Goal: Information Seeking & Learning: Learn about a topic

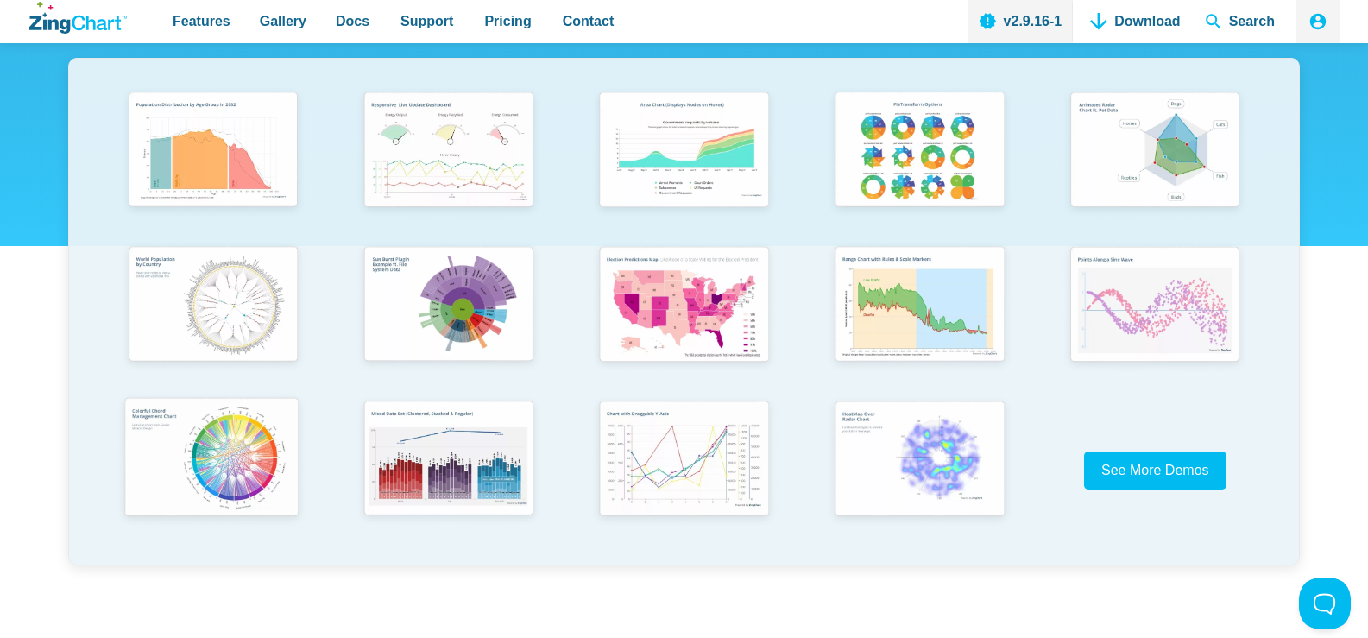
click at [183, 528] on img "App Content" at bounding box center [211, 458] width 194 height 139
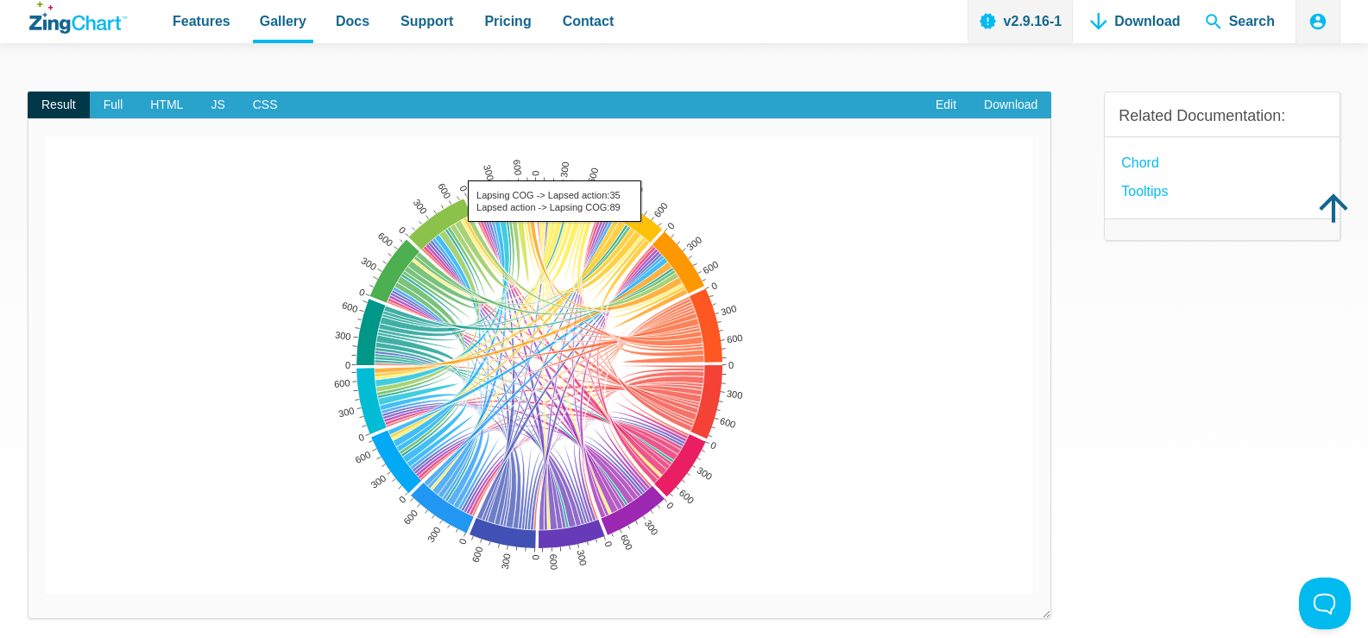
scroll to position [173, 0]
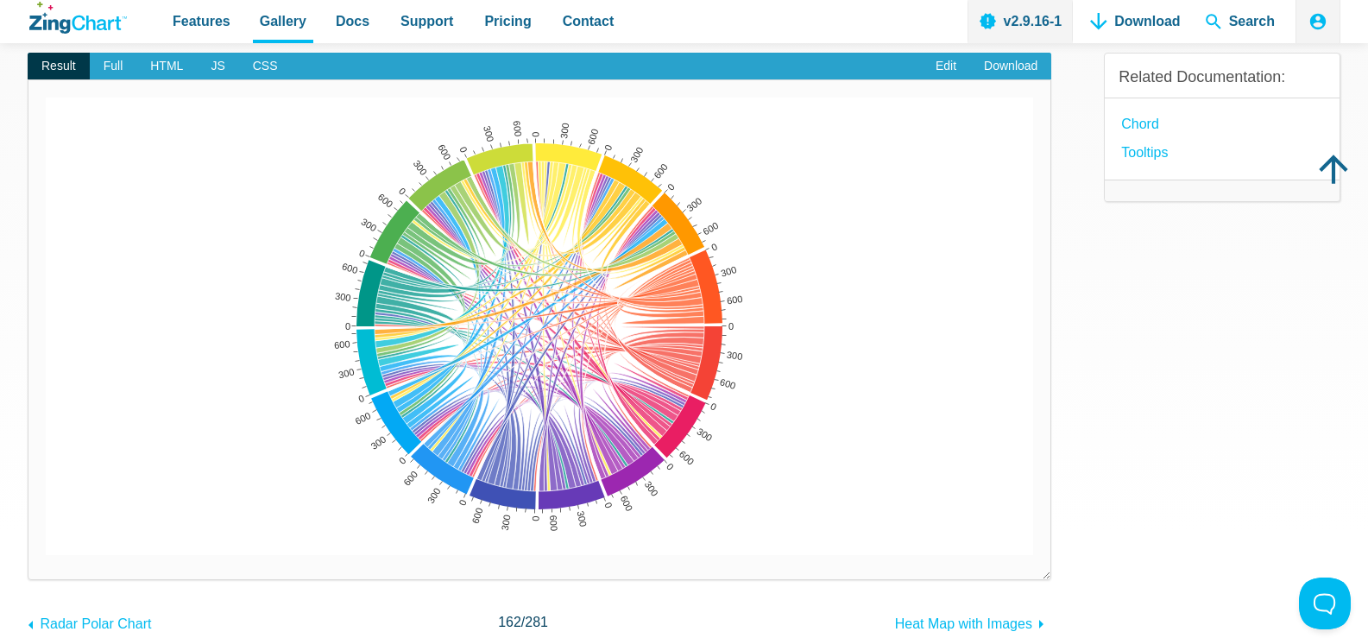
drag, startPoint x: 639, startPoint y: 205, endPoint x: 480, endPoint y: 337, distance: 206.6
click at [454, 357] on div "0 300 600 0 300 600 0 300 600 0 300 600 0 300 600 0 300 600 0 300 600 0 300 600…" at bounding box center [539, 326] width 987 height 457
drag, startPoint x: 559, startPoint y: 330, endPoint x: 640, endPoint y: 359, distance: 85.5
click at [46, 555] on map "App Content" at bounding box center [46, 555] width 0 height 0
click at [46, 555] on area "Major donors -> Emailable:42<br>Emailable -> Major donors:28" at bounding box center [46, 555] width 0 height 0
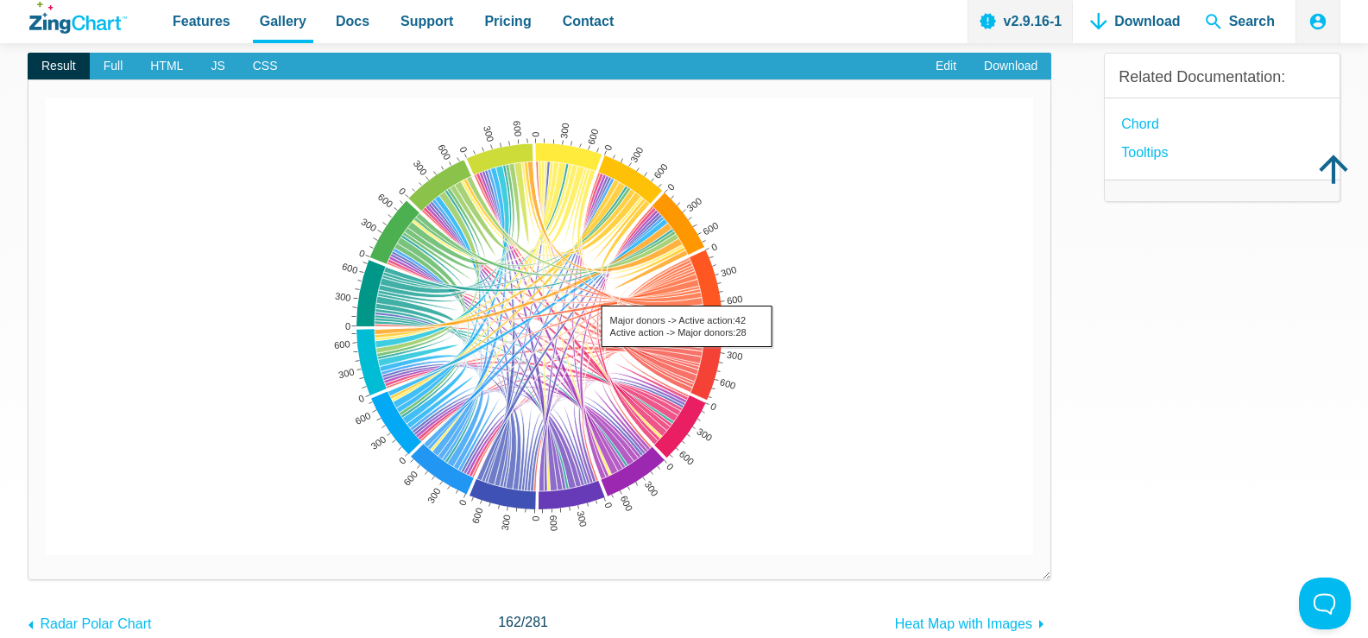
click at [46, 555] on area "Major donors -> Active action:42<br>Active action -> Major donors:28" at bounding box center [46, 555] width 0 height 0
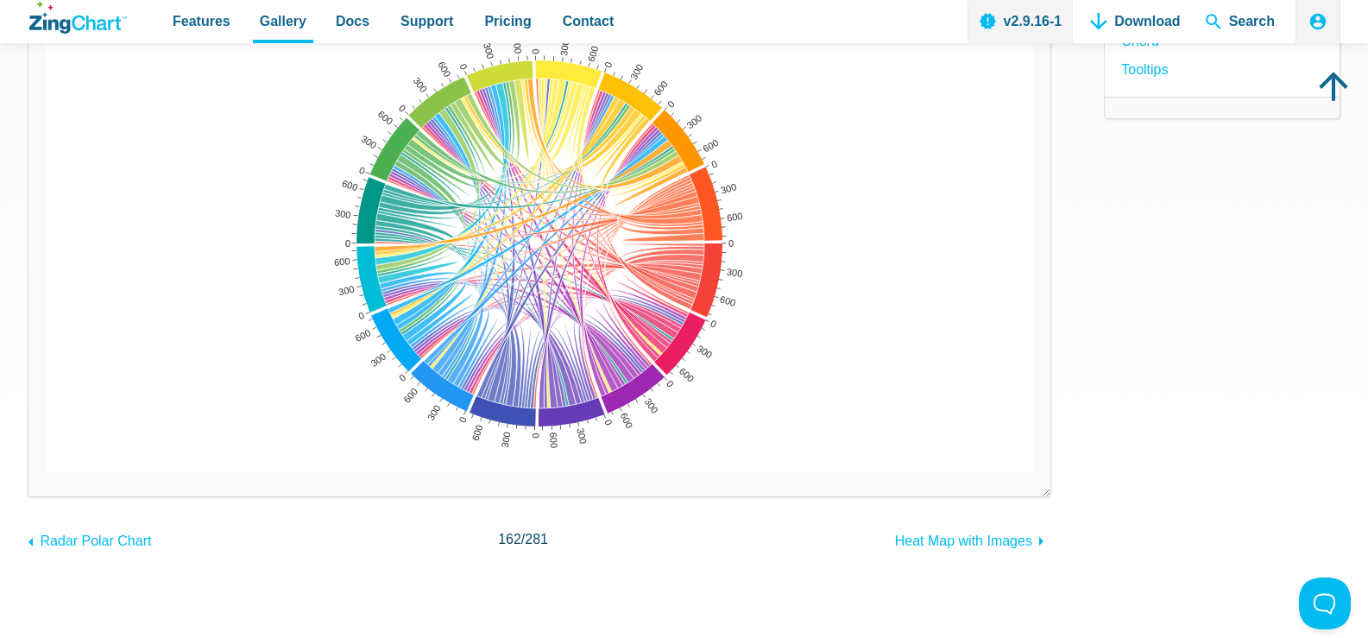
scroll to position [432, 0]
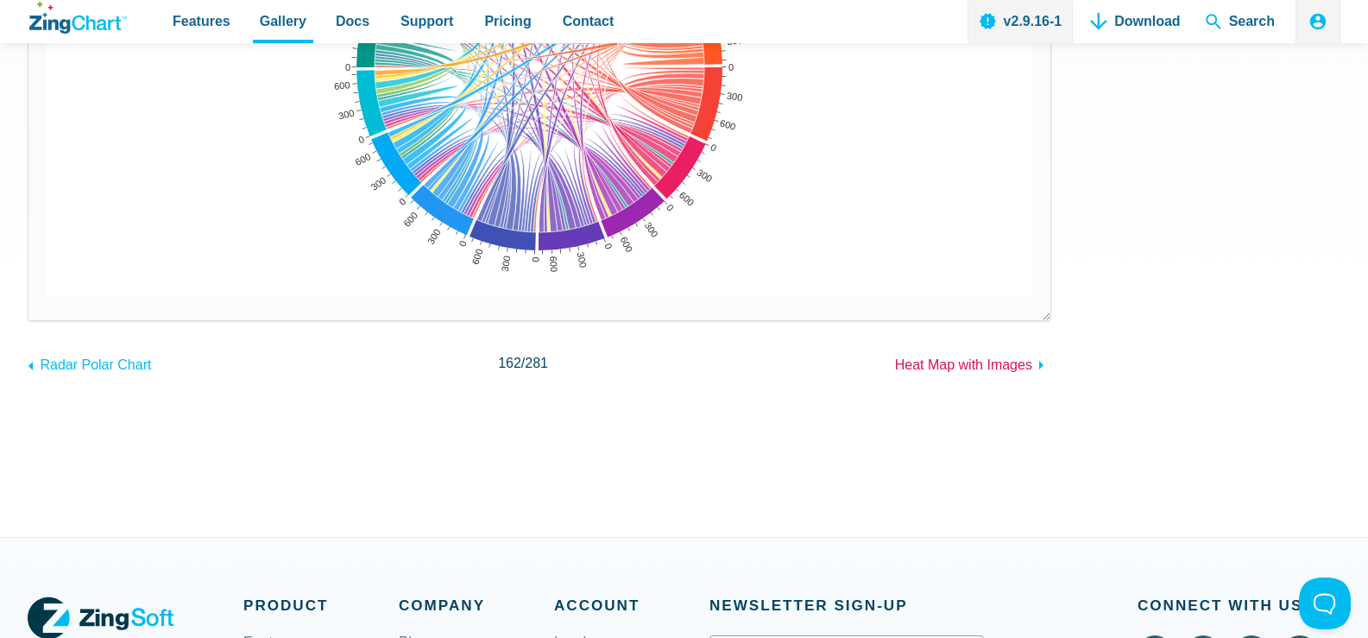
click at [1021, 360] on span "Heat Map with Images" at bounding box center [963, 364] width 137 height 15
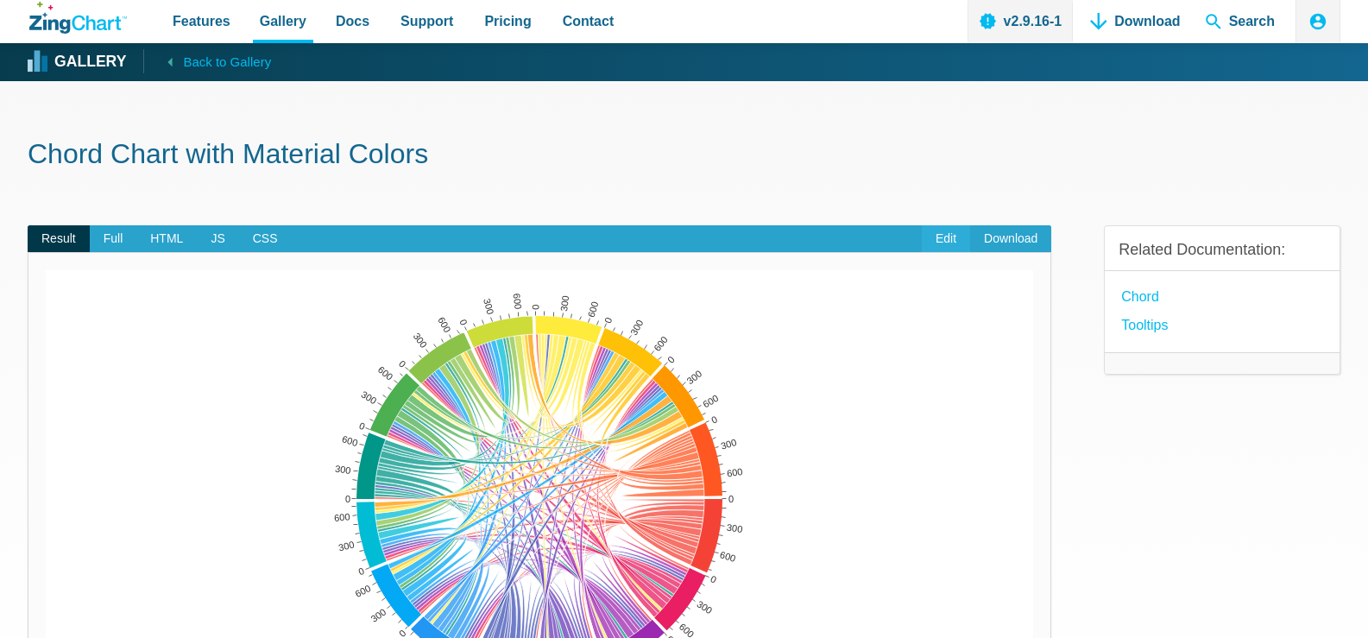
click at [956, 243] on link "Edit" at bounding box center [946, 239] width 48 height 28
click at [123, 232] on span "Full" at bounding box center [113, 239] width 47 height 28
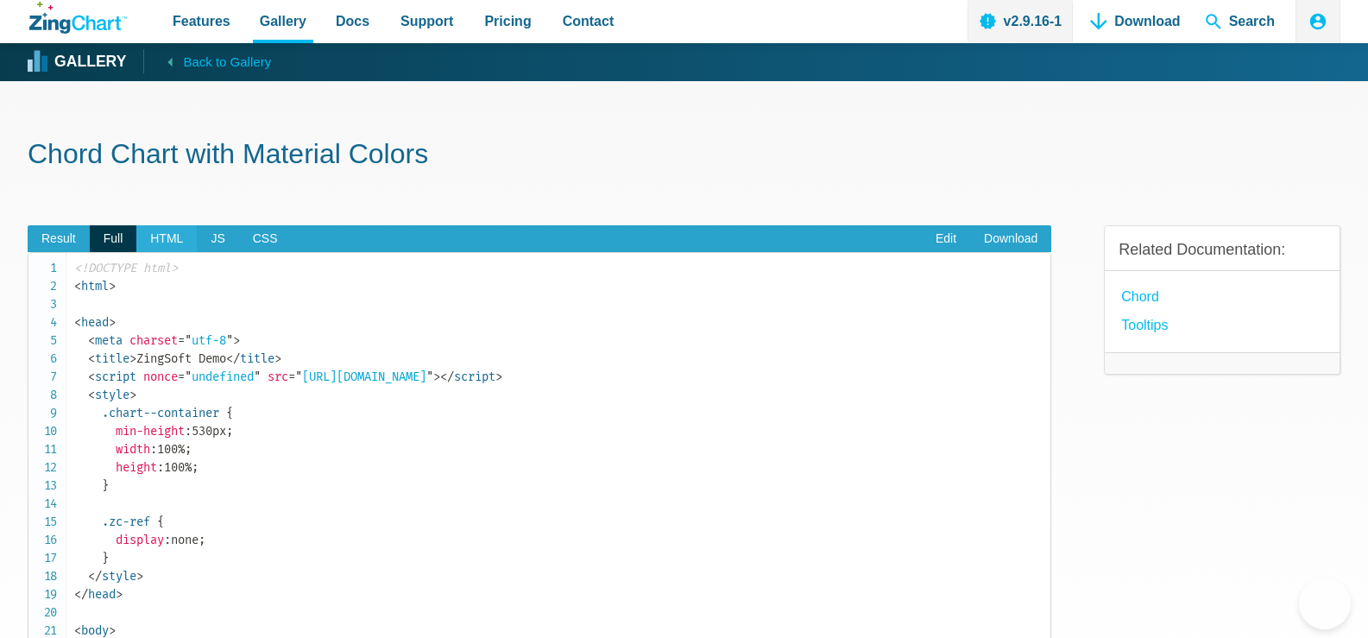
click at [175, 230] on span "HTML" at bounding box center [166, 239] width 60 height 28
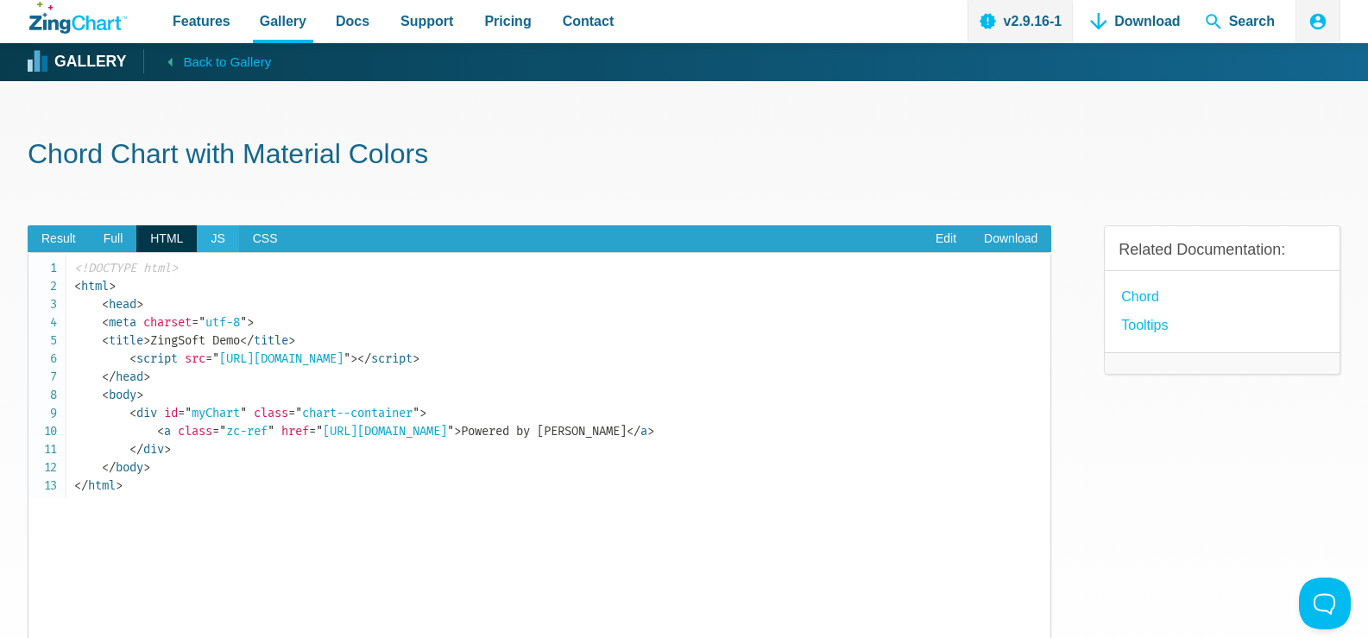
click at [230, 232] on span "JS" at bounding box center [217, 239] width 41 height 28
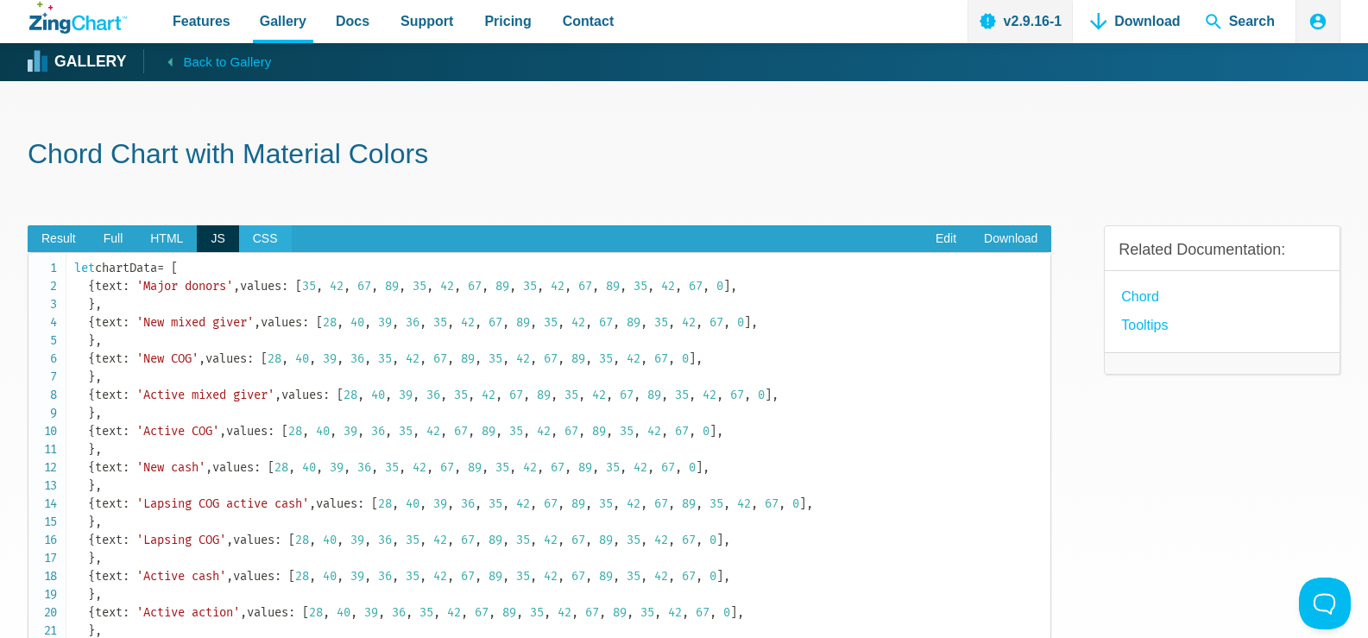
click at [262, 231] on span "CSS" at bounding box center [265, 239] width 53 height 28
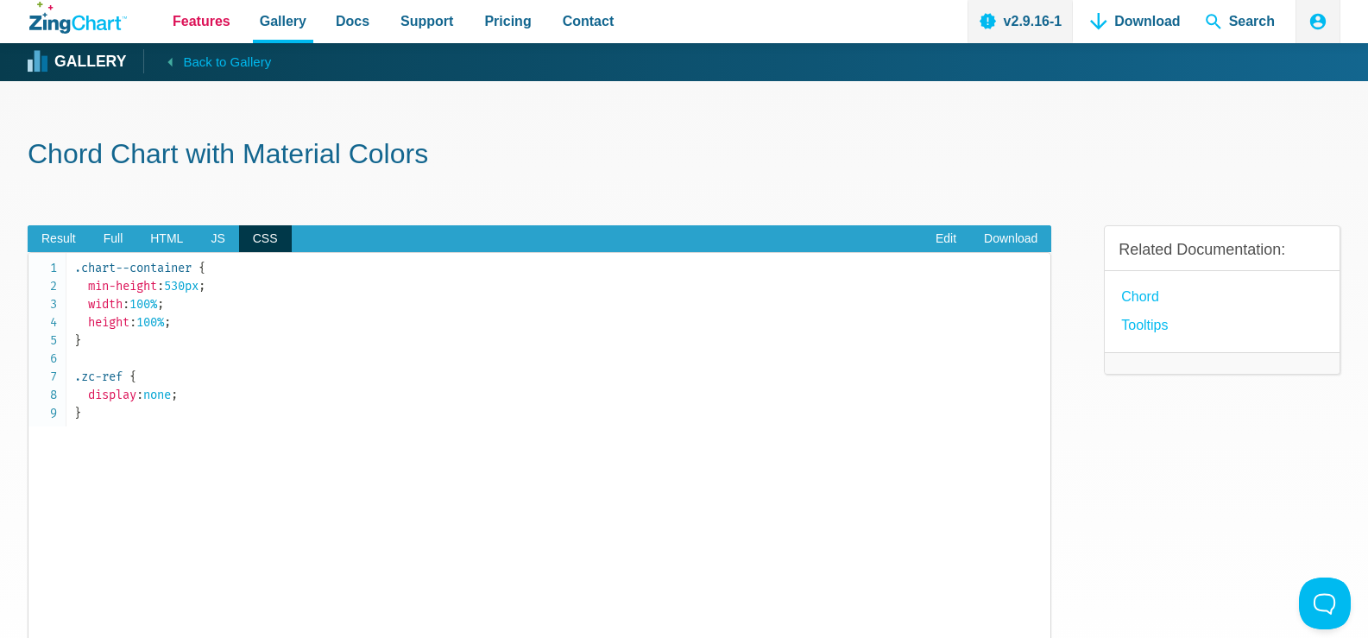
click at [205, 14] on span "Features" at bounding box center [202, 20] width 58 height 23
